Goal: Task Accomplishment & Management: Manage account settings

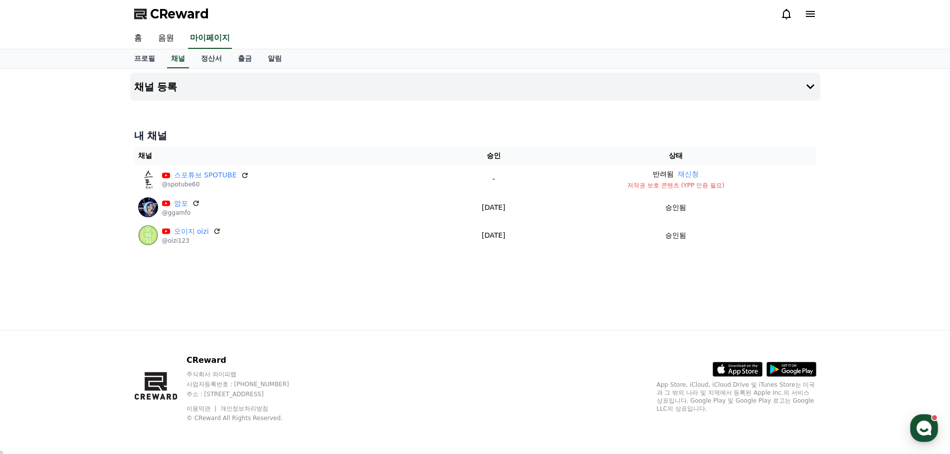
click at [631, 31] on div "홈 음원 마이페이지" at bounding box center [475, 38] width 698 height 21
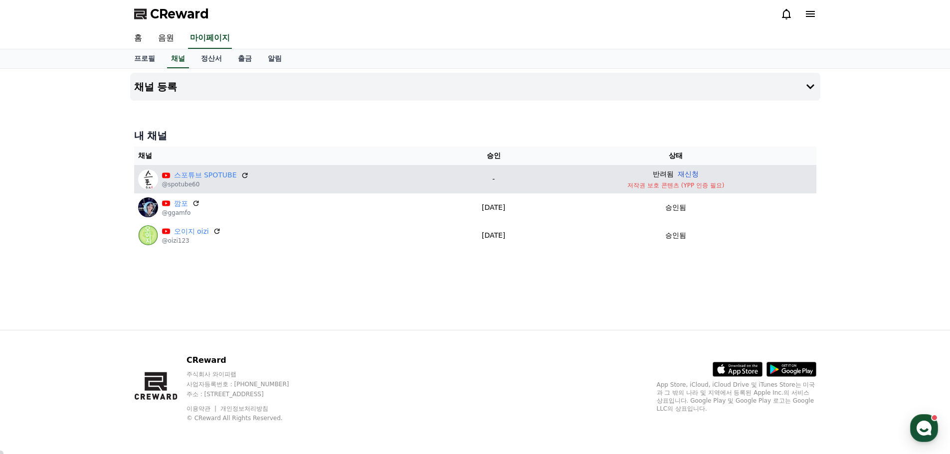
click at [698, 174] on button "재신청" at bounding box center [688, 174] width 21 height 10
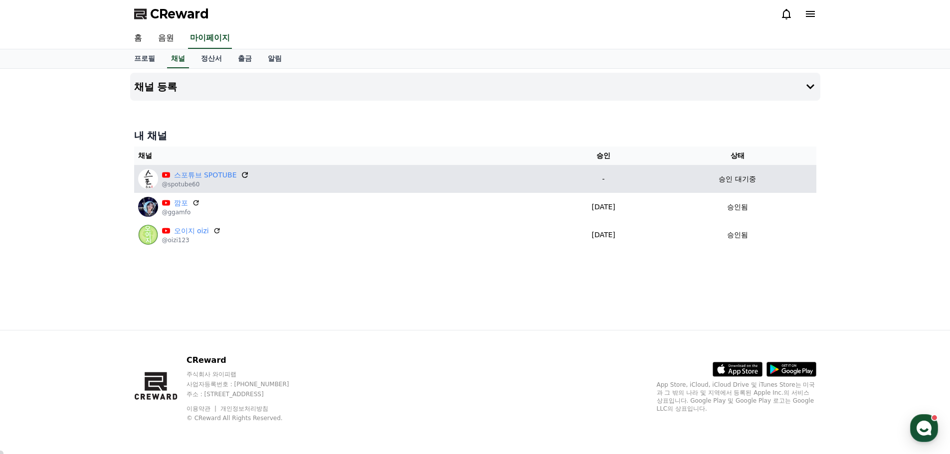
click at [244, 174] on icon at bounding box center [244, 175] width 9 height 9
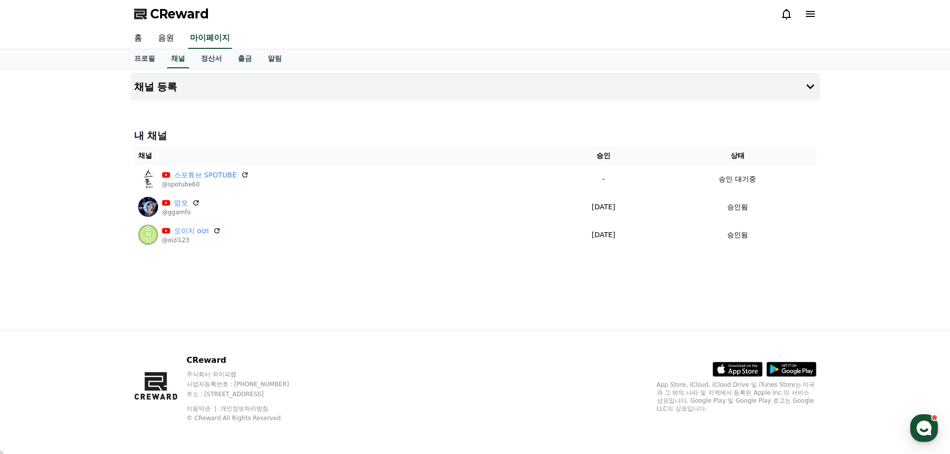
click at [644, 28] on div "홈 음원 마이페이지" at bounding box center [475, 38] width 698 height 21
click at [891, 224] on div "채널 등록 내 채널 채널 승인 상태 스포튜브 SPOTUBE @spotube60 - 승인 대기중 깜포 @ggamfo [DATE] 08-26 승인…" at bounding box center [475, 199] width 950 height 261
click at [878, 242] on div "채널 등록 내 채널 채널 승인 상태 스포튜브 SPOTUBE @spotube60 - 승인 대기중 깜포 @ggamfo [DATE] 08-26 승인…" at bounding box center [475, 199] width 950 height 261
click at [72, 128] on div "채널 등록 내 채널 채널 승인 상태 스포튜브 SPOTUBE @spotube60 - 승인 대기중 깜포 @ggamfo 2025-08-26 08-2…" at bounding box center [475, 199] width 950 height 261
